Goal: Information Seeking & Learning: Learn about a topic

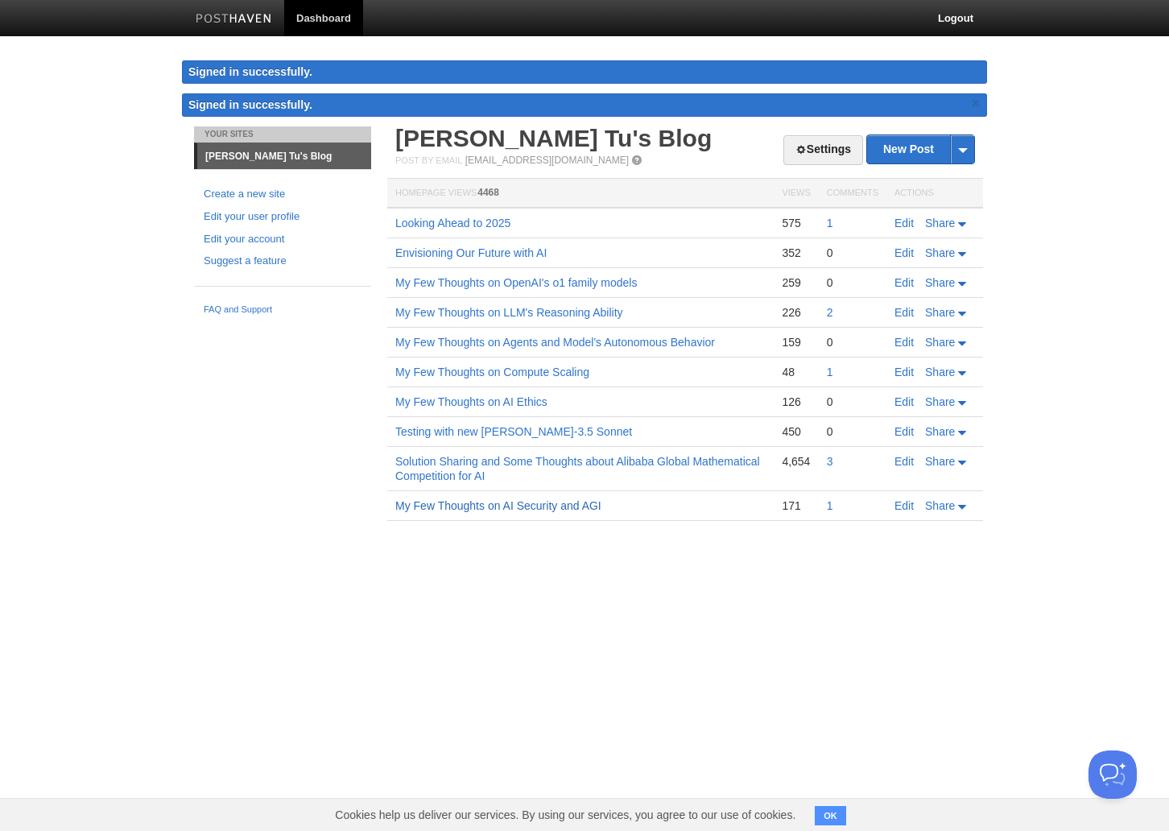
click at [526, 503] on link "My Few Thoughts on AI Security and AGI" at bounding box center [498, 505] width 206 height 13
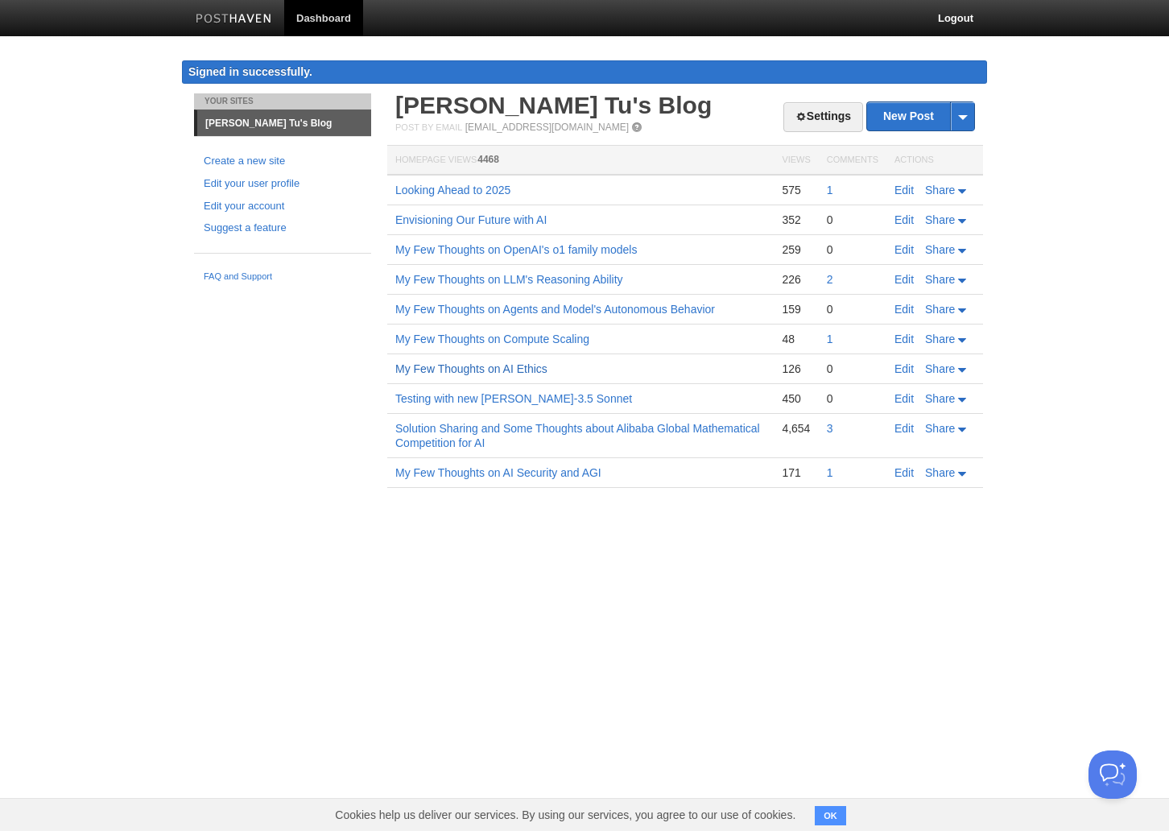
click at [532, 369] on link "My Few Thoughts on AI Ethics" at bounding box center [471, 368] width 152 height 13
click at [535, 315] on link "My Few Thoughts on Agents and Model's Autonomous Behavior" at bounding box center [555, 309] width 320 height 13
click at [530, 335] on link "My Few Thoughts on Compute Scaling" at bounding box center [492, 338] width 194 height 13
click at [588, 300] on td "My Few Thoughts on Agents and Model's Autonomous Behavior" at bounding box center [580, 310] width 386 height 30
click at [593, 307] on link "My Few Thoughts on Agents and Model's Autonomous Behavior" at bounding box center [555, 309] width 320 height 13
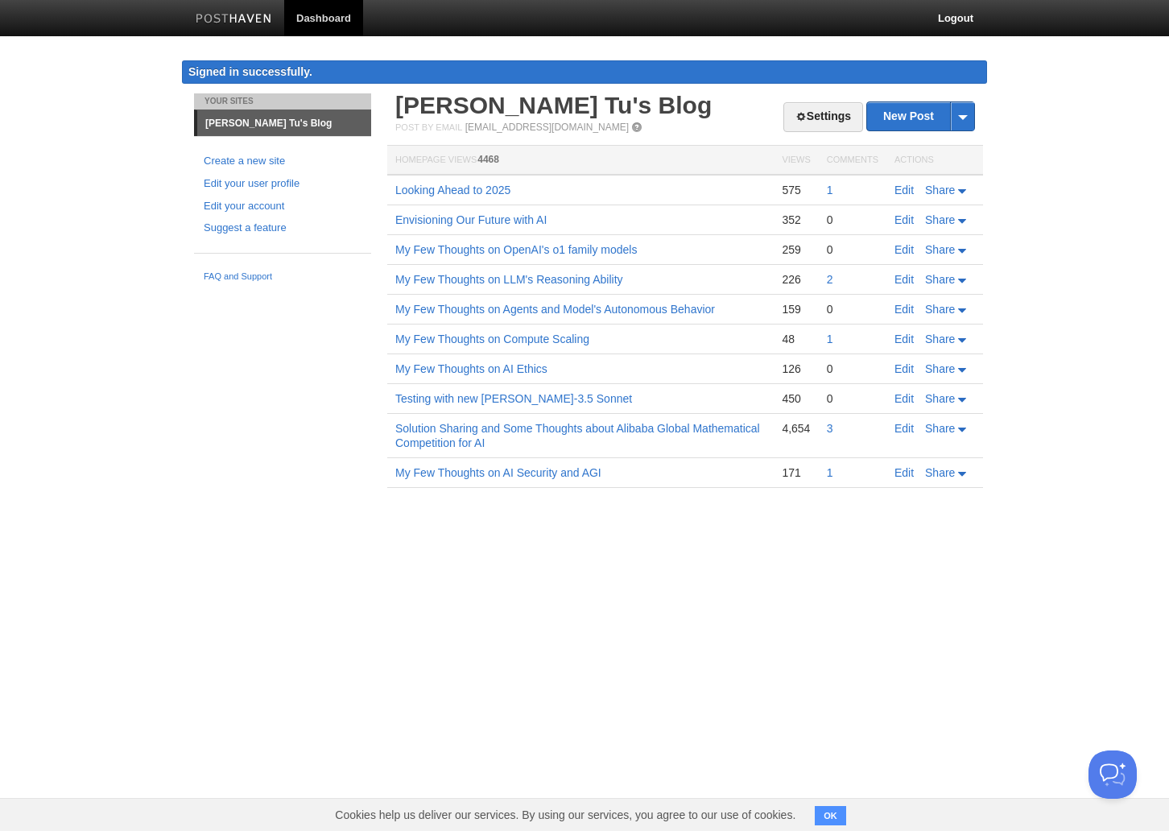
click at [543, 346] on td "My Few Thoughts on Compute Scaling" at bounding box center [580, 339] width 386 height 30
click at [549, 345] on link "My Few Thoughts on Compute Scaling" at bounding box center [492, 338] width 194 height 13
click at [576, 312] on link "My Few Thoughts on Agents and Model's Autonomous Behavior" at bounding box center [555, 309] width 320 height 13
click at [609, 275] on link "My Few Thoughts on LLM's Reasoning Ability" at bounding box center [509, 279] width 228 height 13
click at [532, 217] on link "Envisioning Our Future with AI" at bounding box center [470, 219] width 151 height 13
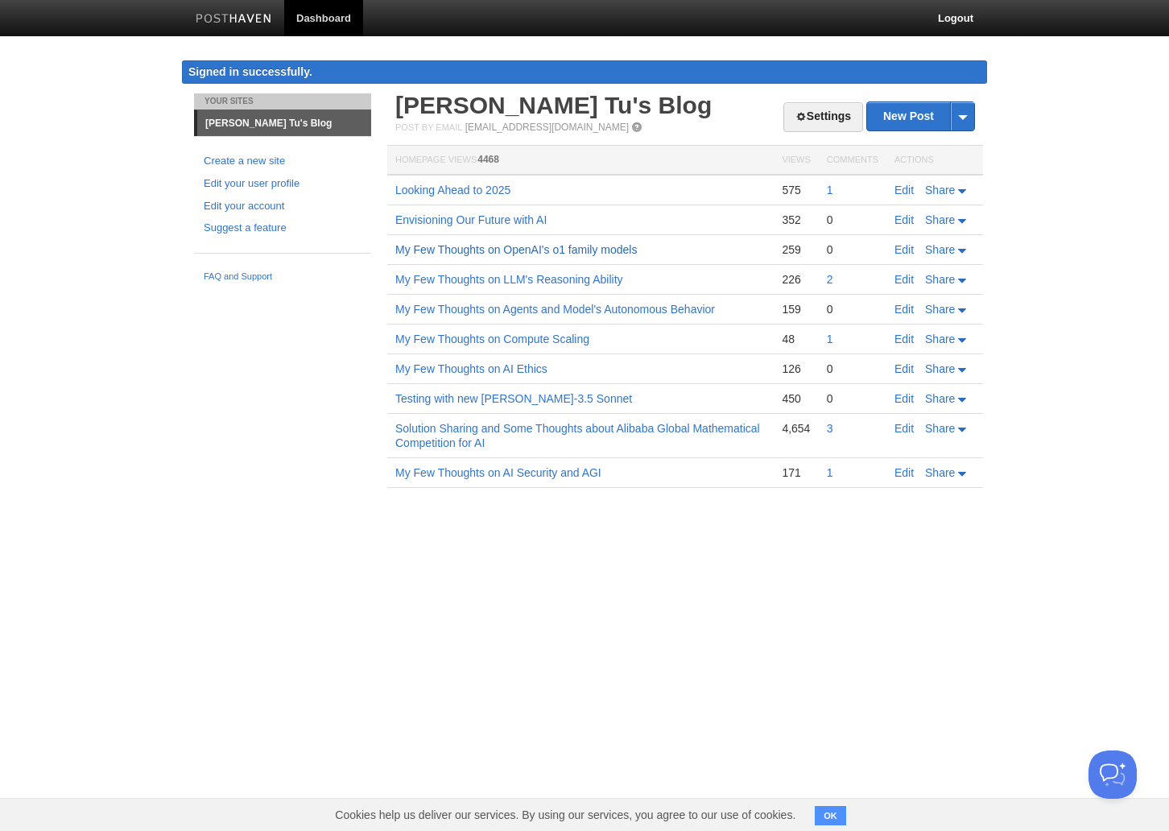
click at [580, 254] on link "My Few Thoughts on OpenAI's o1 family models" at bounding box center [516, 249] width 242 height 13
click at [489, 191] on link "Looking Ahead to 2025" at bounding box center [452, 190] width 115 height 13
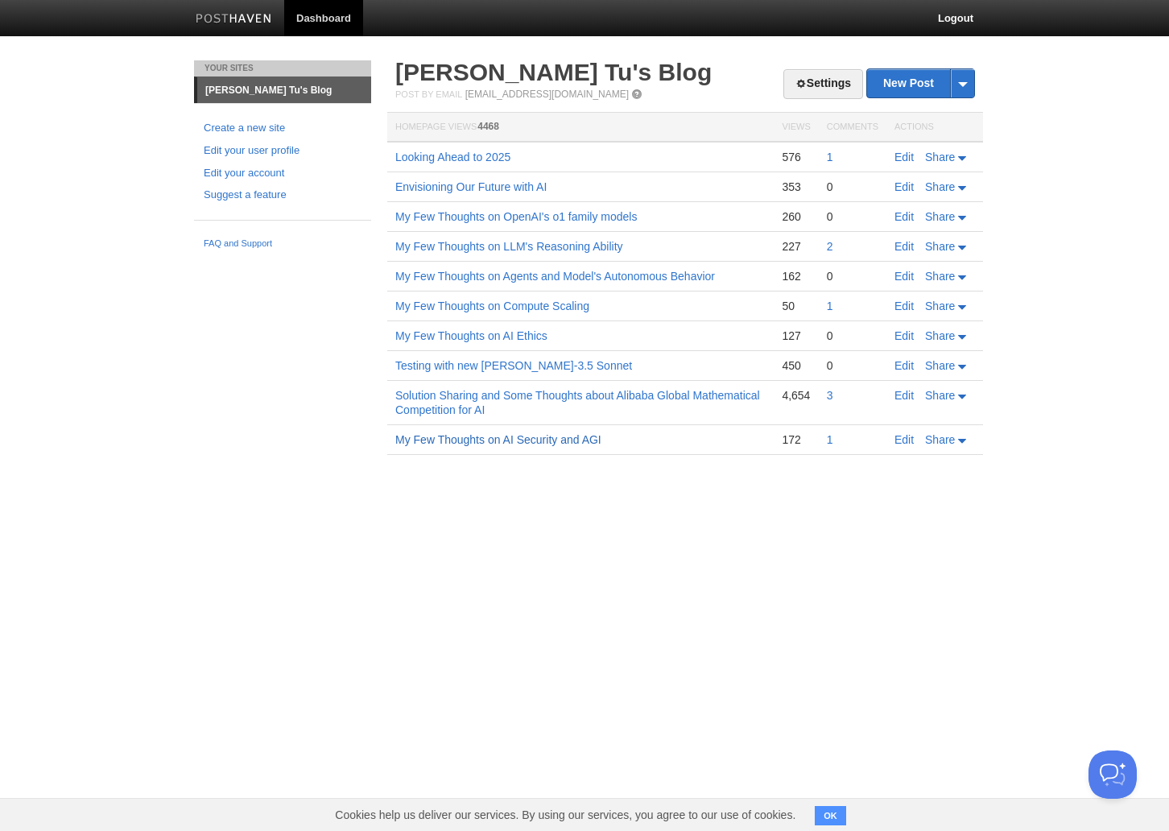
click at [537, 435] on link "My Few Thoughts on AI Security and AGI" at bounding box center [498, 439] width 206 height 13
click at [518, 340] on link "My Few Thoughts on AI Ethics" at bounding box center [471, 335] width 152 height 13
click at [493, 336] on link "My Few Thoughts on AI Ethics" at bounding box center [471, 335] width 152 height 13
click at [522, 313] on td "My Few Thoughts on Compute Scaling" at bounding box center [580, 306] width 386 height 30
click at [529, 310] on link "My Few Thoughts on Compute Scaling" at bounding box center [492, 305] width 194 height 13
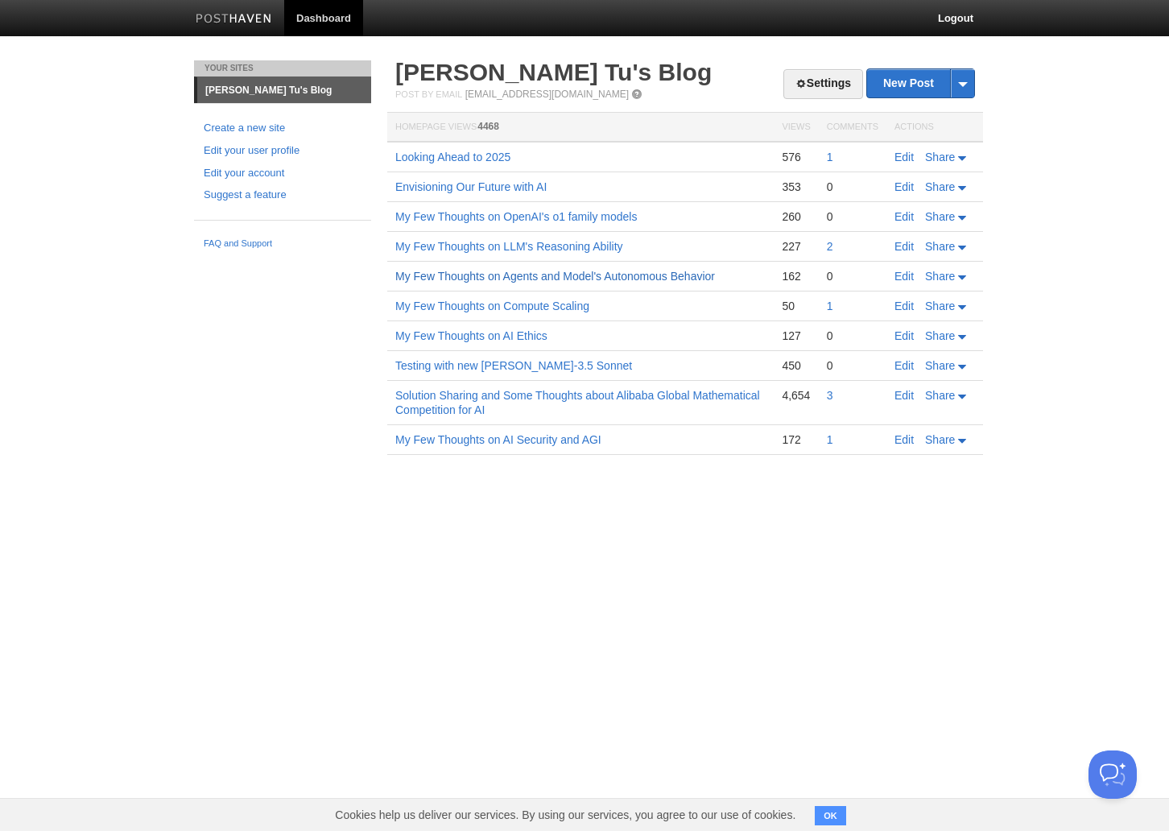
click at [554, 275] on link "My Few Thoughts on Agents and Model's Autonomous Behavior" at bounding box center [555, 276] width 320 height 13
click at [555, 242] on link "My Few Thoughts on LLM's Reasoning Ability" at bounding box center [509, 246] width 228 height 13
click at [544, 226] on td "My Few Thoughts on OpenAI's o1 family models" at bounding box center [580, 217] width 386 height 30
click at [541, 222] on link "My Few Thoughts on OpenAI's o1 family models" at bounding box center [516, 216] width 242 height 13
click at [496, 188] on link "Envisioning Our Future with AI" at bounding box center [470, 186] width 151 height 13
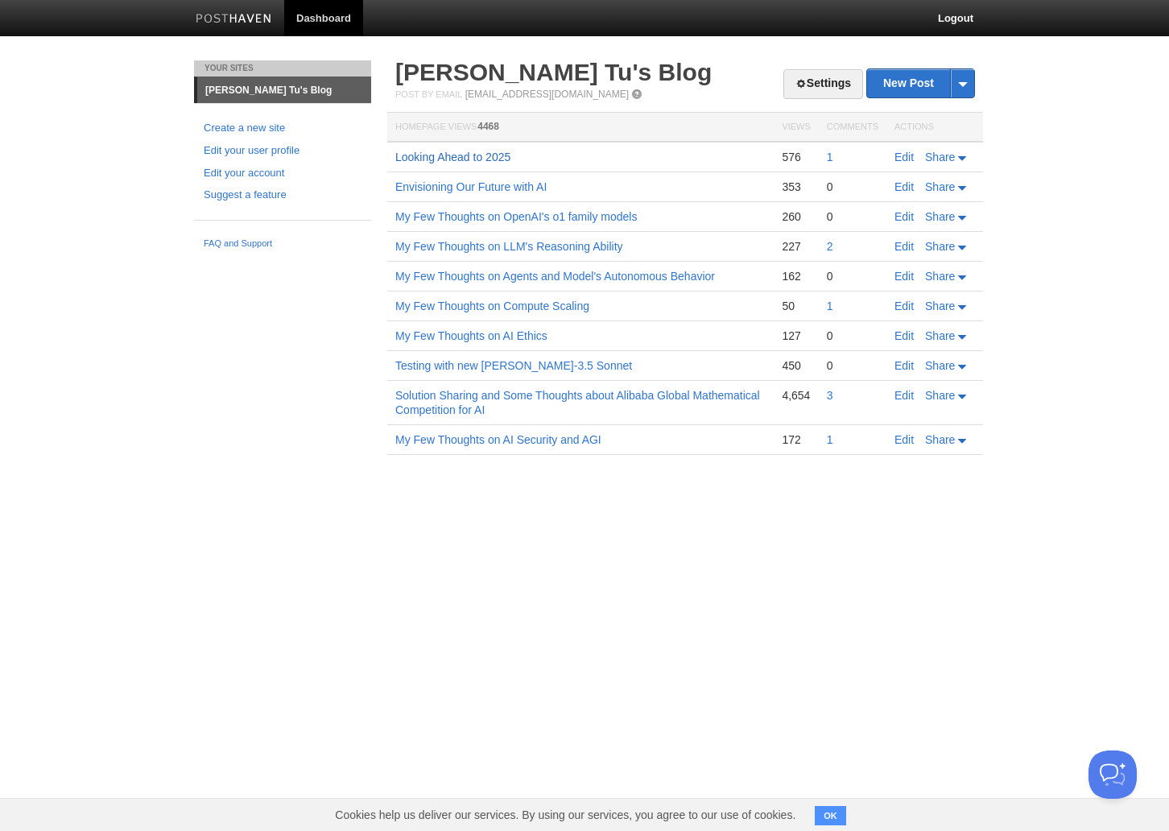
click at [467, 161] on link "Looking Ahead to 2025" at bounding box center [452, 157] width 115 height 13
